Goal: Information Seeking & Learning: Learn about a topic

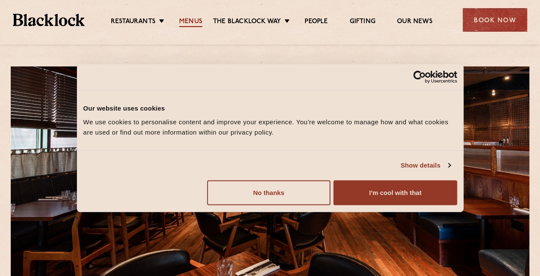
click at [191, 18] on link "Menus" at bounding box center [190, 22] width 23 height 9
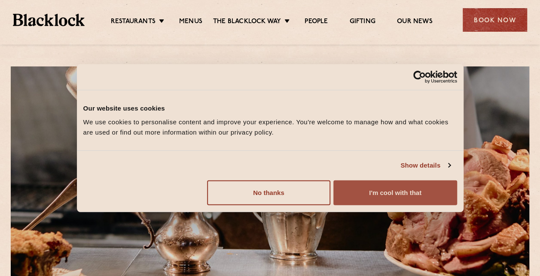
click at [364, 186] on button "I'm cool with that" at bounding box center [394, 192] width 123 height 25
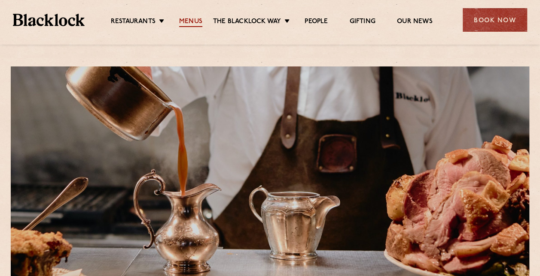
click at [191, 20] on link "Menus" at bounding box center [190, 22] width 23 height 9
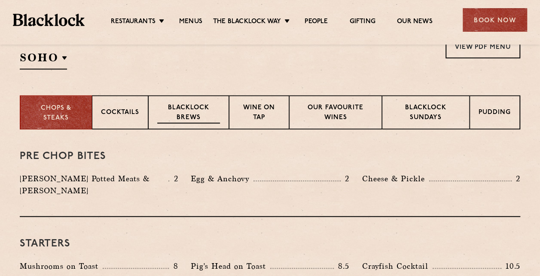
scroll to position [303, 0]
click at [307, 101] on div "Our favourite wines" at bounding box center [335, 112] width 92 height 34
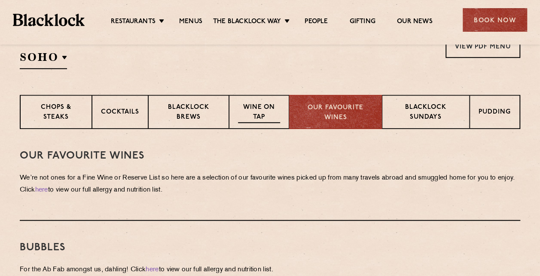
click at [273, 111] on p "Wine on Tap" at bounding box center [259, 113] width 42 height 20
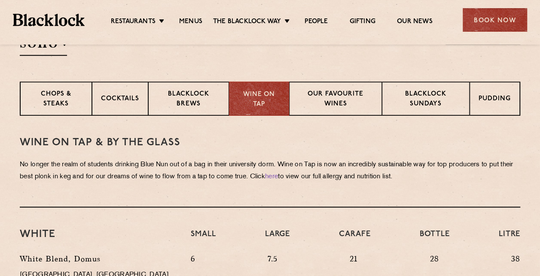
scroll to position [316, 0]
click at [67, 102] on p "Chops & Steaks" at bounding box center [56, 100] width 54 height 20
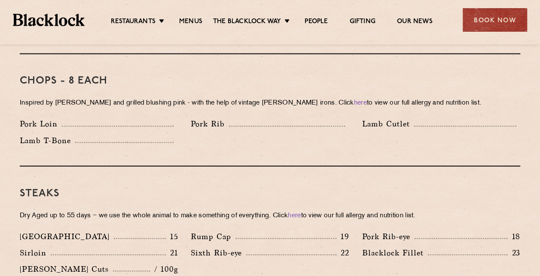
scroll to position [678, 0]
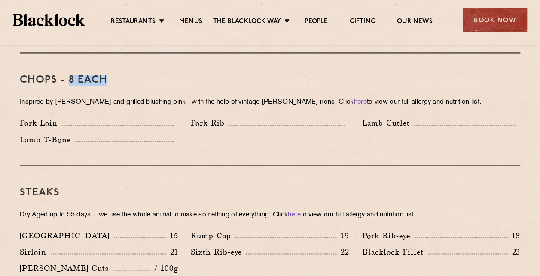
drag, startPoint x: 70, startPoint y: 64, endPoint x: 118, endPoint y: 64, distance: 48.1
click at [118, 75] on h3 "Chops - 8 each" at bounding box center [270, 80] width 500 height 11
drag, startPoint x: 118, startPoint y: 64, endPoint x: 123, endPoint y: 70, distance: 8.2
click at [123, 75] on h3 "Chops - 8 each" at bounding box center [270, 80] width 500 height 11
click at [117, 75] on h3 "Chops - 8 each" at bounding box center [270, 80] width 500 height 11
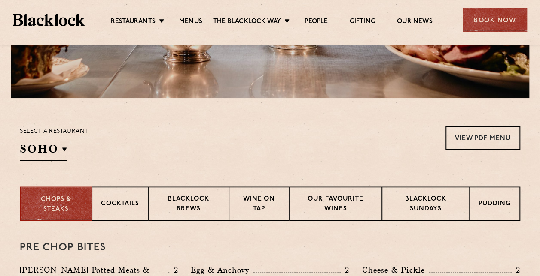
scroll to position [231, 0]
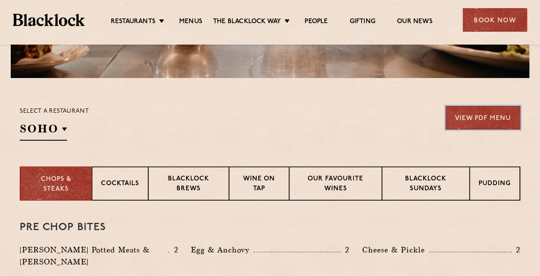
click at [498, 118] on link "View PDF Menu" at bounding box center [482, 118] width 75 height 24
